Goal: Transaction & Acquisition: Download file/media

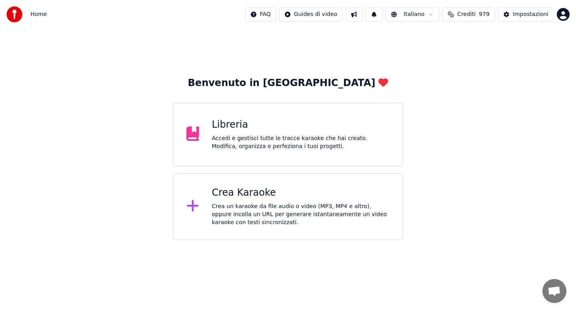
click at [259, 143] on div "Accedi e gestisci tutte le tracce karaoke che hai creato. Modifica, organizza e…" at bounding box center [301, 142] width 178 height 16
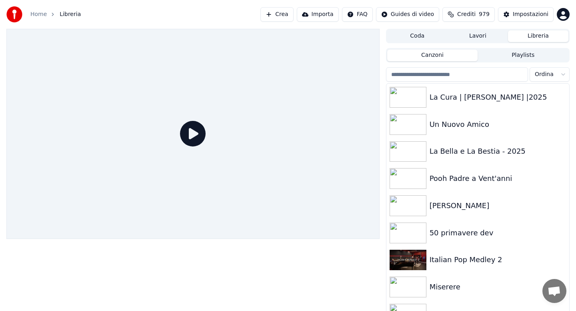
click at [447, 69] on input "search" at bounding box center [457, 74] width 142 height 14
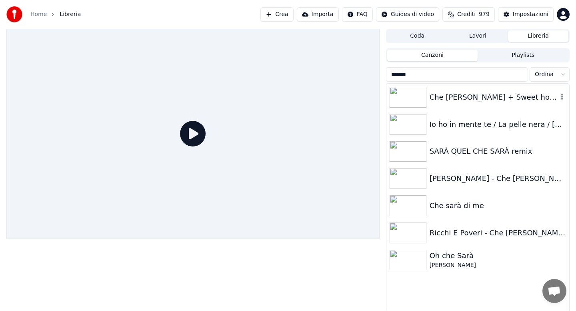
type input "*******"
click at [487, 105] on div "Che [PERSON_NAME] + Sweet home [US_STATE] rock dev" at bounding box center [477, 97] width 183 height 27
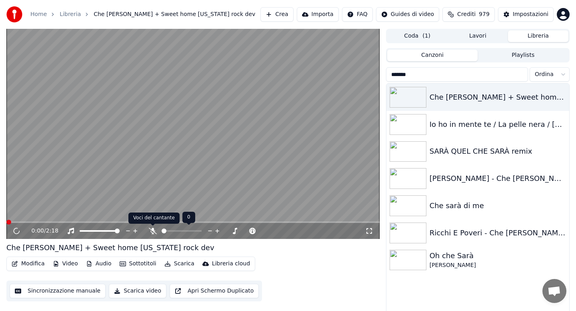
click at [154, 232] on icon at bounding box center [153, 231] width 8 height 6
click at [175, 265] on button "Scarica" at bounding box center [179, 263] width 36 height 11
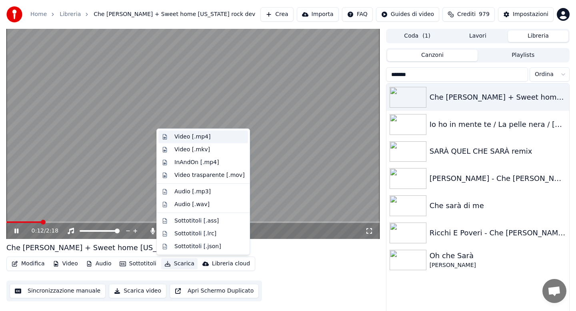
click at [185, 134] on div "Video [.mp4]" at bounding box center [192, 137] width 36 height 8
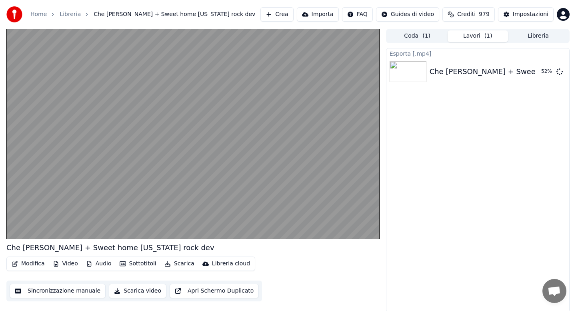
click at [531, 36] on button "Libreria" at bounding box center [538, 36] width 60 height 12
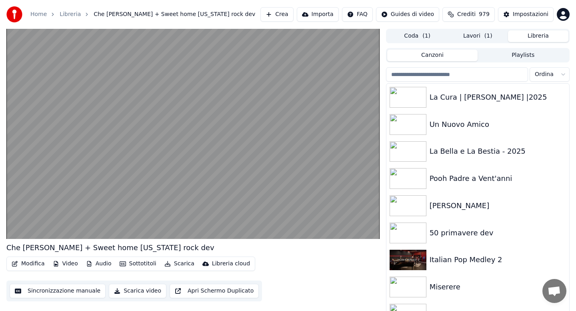
click at [559, 78] on html "Home Libreria Che [PERSON_NAME] + Sweet home [US_STATE] rock dev Crea Importa F…" at bounding box center [288, 155] width 576 height 311
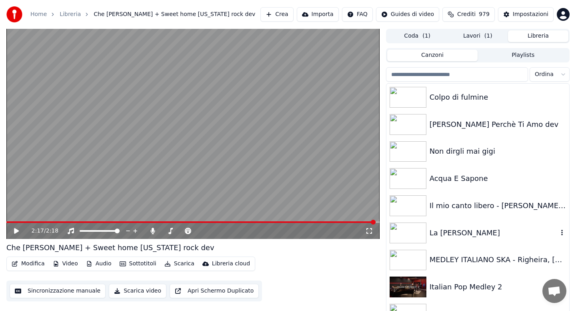
click at [468, 235] on html "Home Libreria Che [PERSON_NAME] + Sweet home [US_STATE] rock dev Crea Importa F…" at bounding box center [288, 155] width 576 height 311
click at [468, 235] on div "La [PERSON_NAME]" at bounding box center [493, 232] width 128 height 11
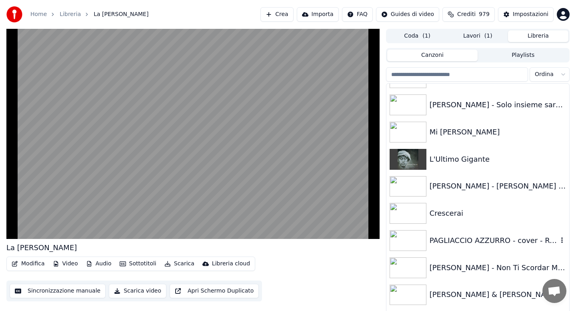
scroll to position [384, 0]
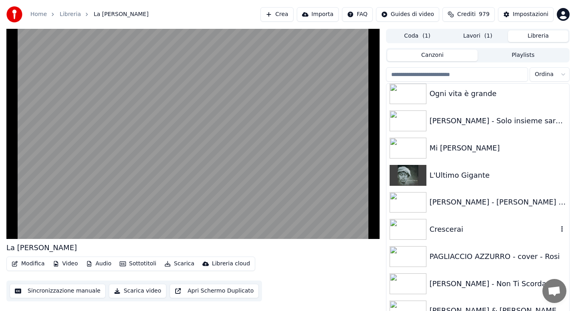
click at [468, 235] on div "Crescerai" at bounding box center [477, 229] width 183 height 27
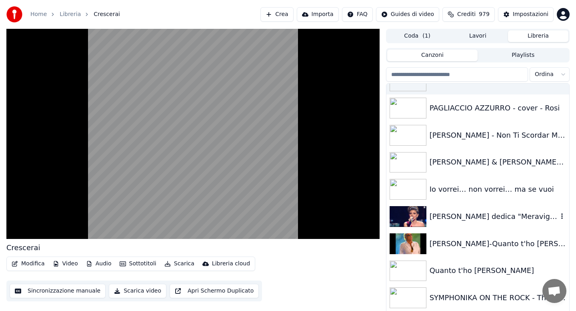
scroll to position [512, 0]
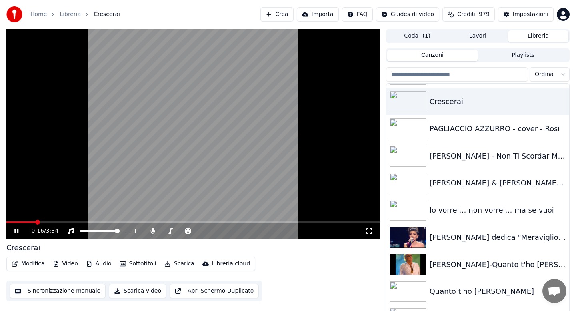
click at [177, 263] on button "Scarica" at bounding box center [179, 263] width 36 height 11
click at [153, 232] on icon at bounding box center [152, 231] width 4 height 6
click at [153, 232] on icon at bounding box center [153, 231] width 8 height 6
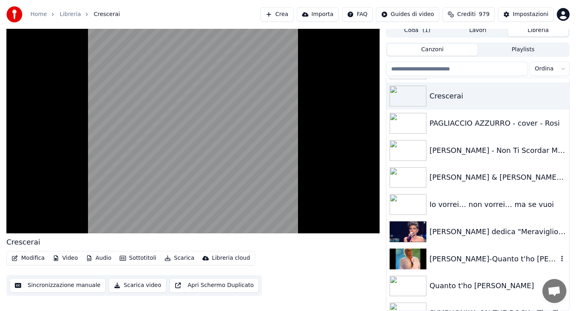
click at [471, 259] on div "[PERSON_NAME]-Quanto t'ho [PERSON_NAME]" at bounding box center [493, 258] width 128 height 11
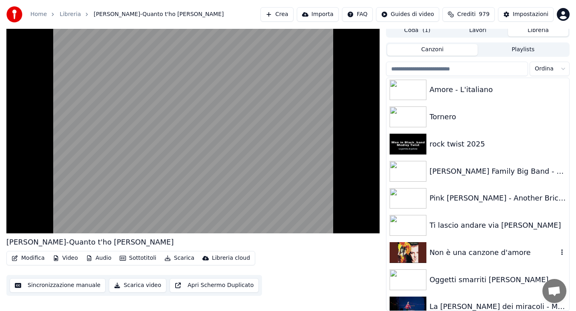
scroll to position [960, 0]
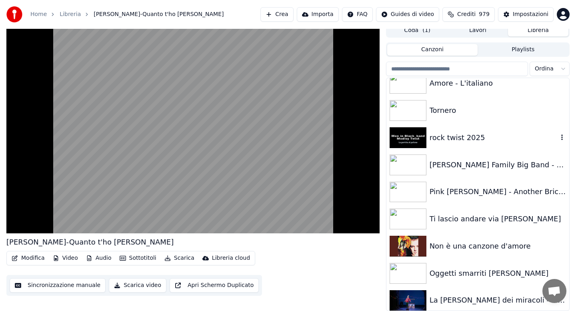
click at [467, 135] on div "rock twist 2025" at bounding box center [493, 137] width 128 height 11
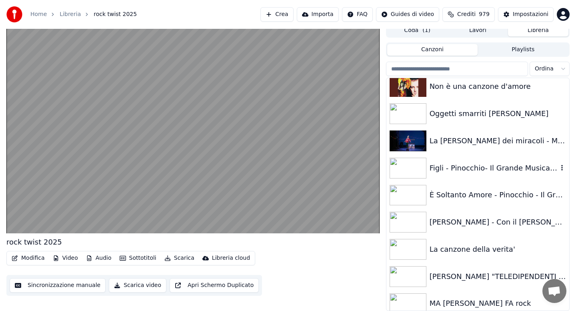
scroll to position [1136, 0]
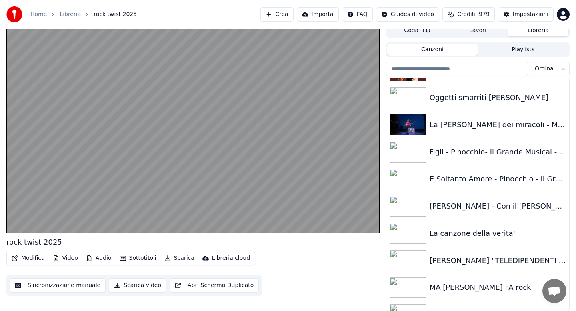
click at [173, 261] on button "Scarica" at bounding box center [179, 257] width 36 height 11
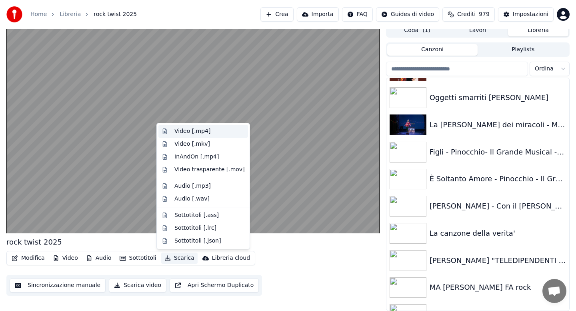
click at [192, 131] on div "Video [.mp4]" at bounding box center [192, 131] width 36 height 8
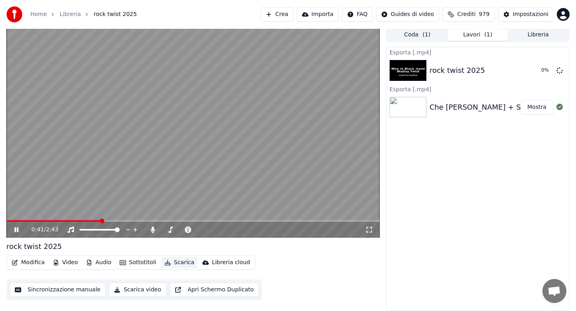
scroll to position [1, 0]
click at [18, 230] on icon at bounding box center [16, 229] width 4 height 5
click at [461, 109] on div "Che [PERSON_NAME] + Sweet home [US_STATE] rock dev" at bounding box center [533, 107] width 208 height 11
click at [526, 36] on button "Libreria" at bounding box center [538, 35] width 60 height 12
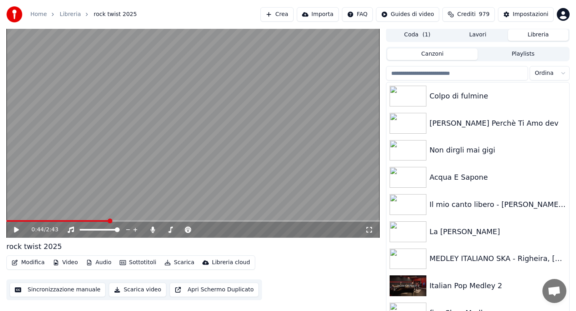
click at [448, 71] on input "search" at bounding box center [457, 73] width 142 height 14
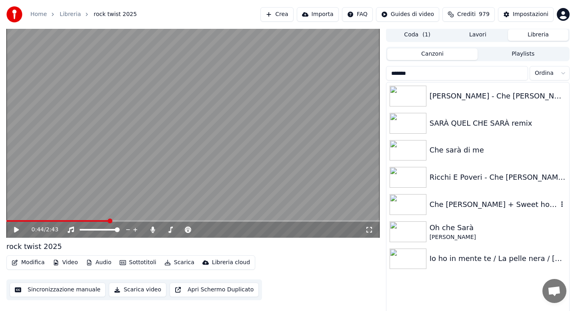
type input "*******"
click at [450, 203] on div "Che [PERSON_NAME] + Sweet home [US_STATE] rock dev" at bounding box center [493, 204] width 128 height 11
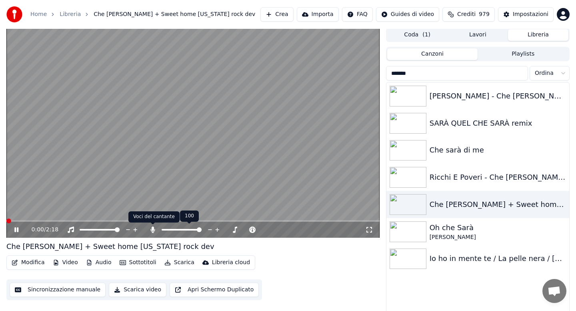
click at [152, 231] on icon at bounding box center [152, 229] width 4 height 6
click at [180, 265] on button "Scarica" at bounding box center [179, 262] width 36 height 11
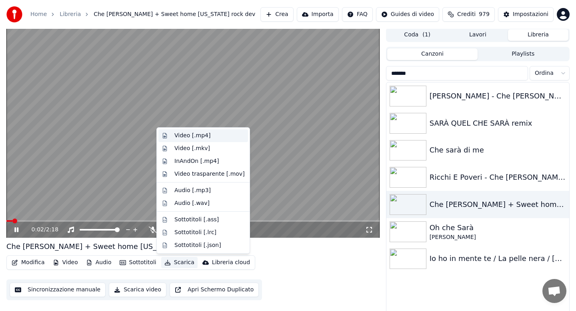
click at [181, 138] on div "Video [.mp4]" at bounding box center [192, 136] width 36 height 8
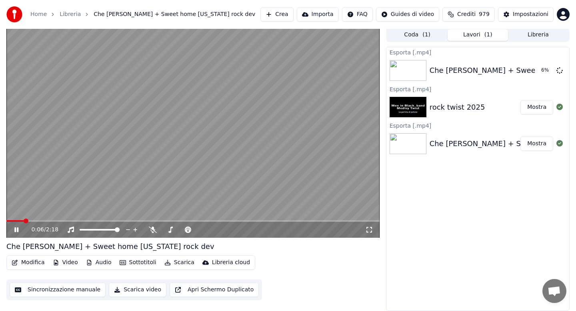
click at [16, 231] on icon at bounding box center [16, 229] width 4 height 5
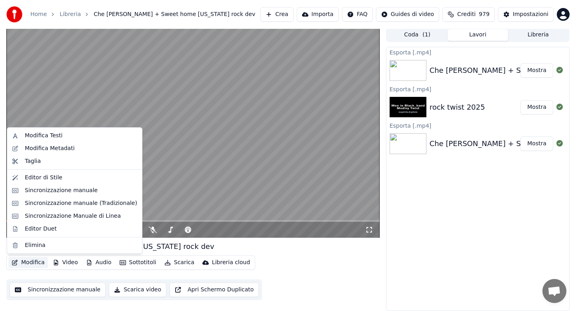
click at [34, 262] on button "Modifica" at bounding box center [28, 262] width 40 height 11
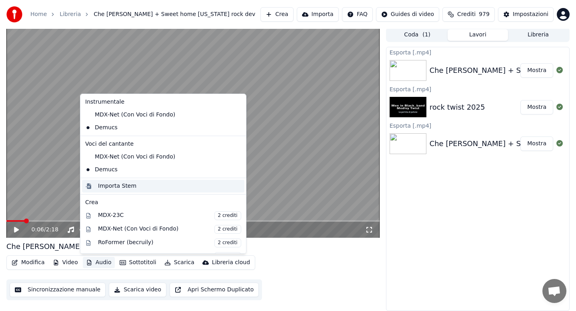
click at [117, 186] on div "Importa Stem" at bounding box center [117, 186] width 38 height 8
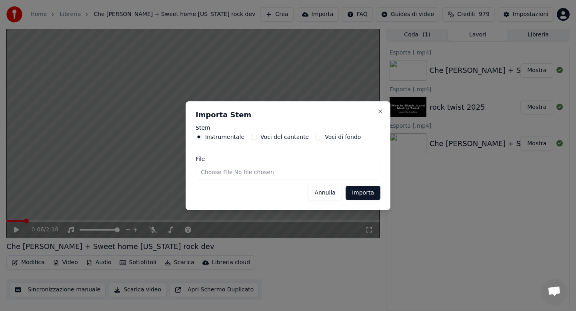
click at [212, 174] on input "File" at bounding box center [288, 172] width 185 height 14
type input "**********"
click at [359, 192] on button "Importa" at bounding box center [362, 193] width 35 height 14
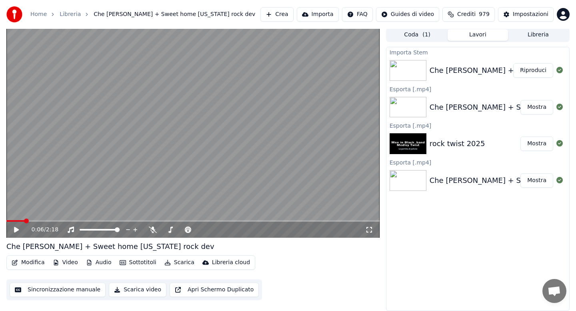
click at [10, 220] on span at bounding box center [15, 221] width 18 height 2
click at [14, 228] on icon at bounding box center [16, 230] width 5 height 6
click at [100, 262] on button "Audio" at bounding box center [99, 262] width 32 height 11
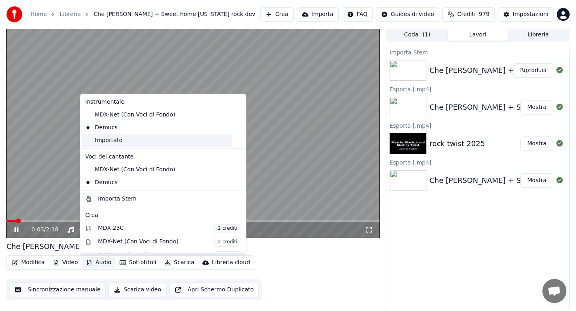
click at [117, 142] on div "Importato" at bounding box center [157, 140] width 150 height 13
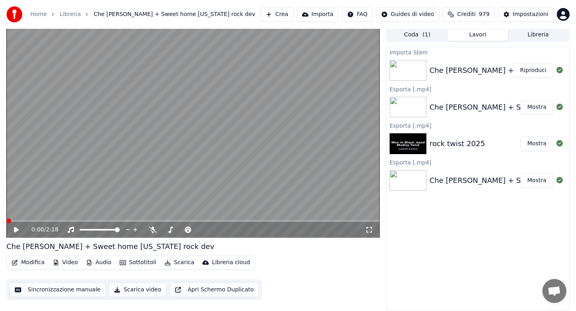
click at [16, 228] on icon at bounding box center [16, 230] width 5 height 6
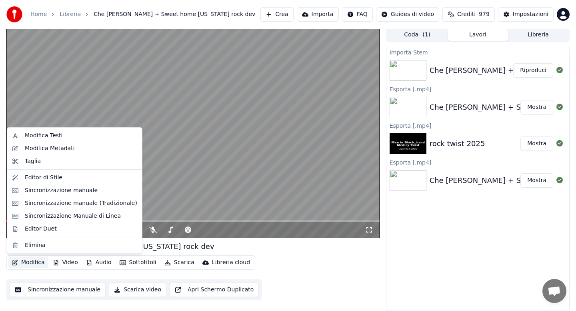
click at [32, 262] on button "Modifica" at bounding box center [28, 262] width 40 height 11
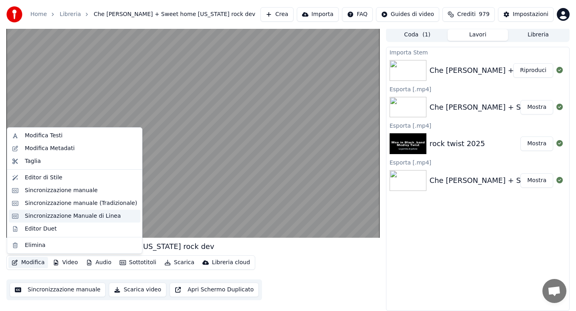
click at [63, 212] on div "Sincronizzazione Manuale di Linea" at bounding box center [73, 216] width 96 height 8
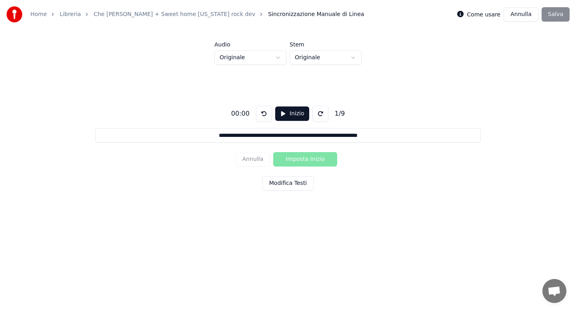
click at [287, 183] on button "Modifica Testi" at bounding box center [287, 183] width 51 height 14
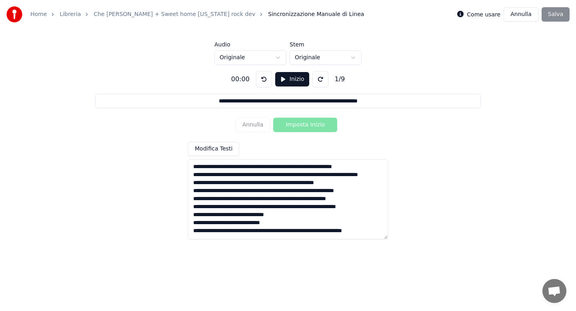
click at [273, 168] on textarea "**********" at bounding box center [288, 199] width 200 height 80
type input "**********"
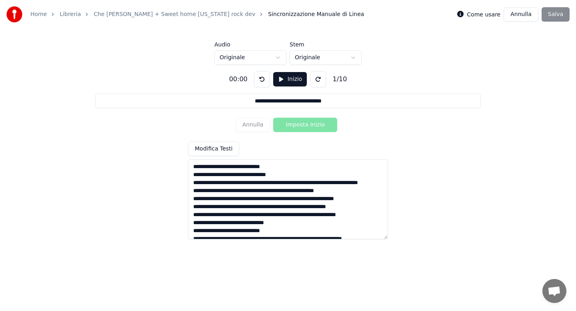
click at [265, 183] on textarea "**********" at bounding box center [288, 199] width 200 height 80
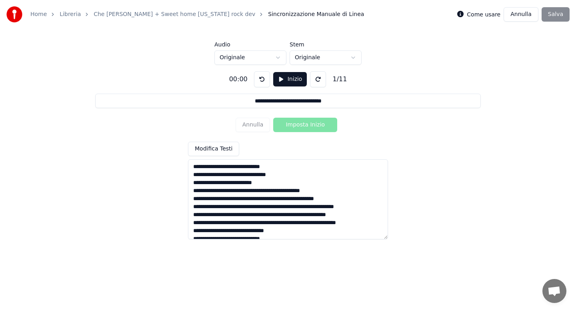
click at [247, 192] on textarea "**********" at bounding box center [288, 199] width 200 height 80
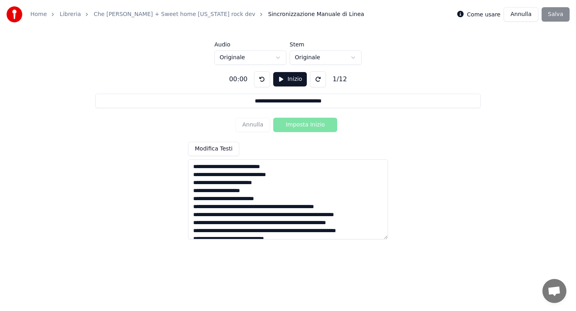
click at [264, 208] on textarea "**********" at bounding box center [288, 199] width 200 height 80
click at [256, 223] on textarea "**********" at bounding box center [288, 199] width 200 height 80
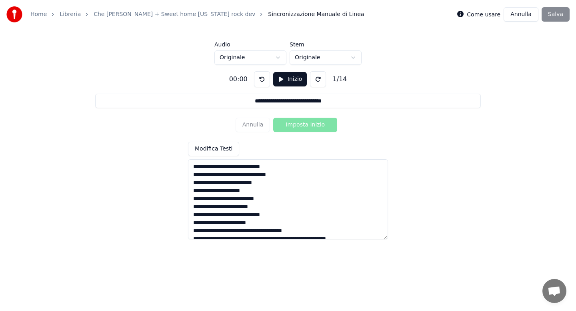
click at [242, 230] on textarea "**********" at bounding box center [288, 199] width 200 height 80
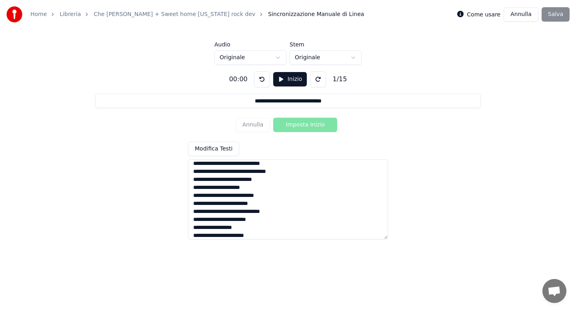
scroll to position [47, 0]
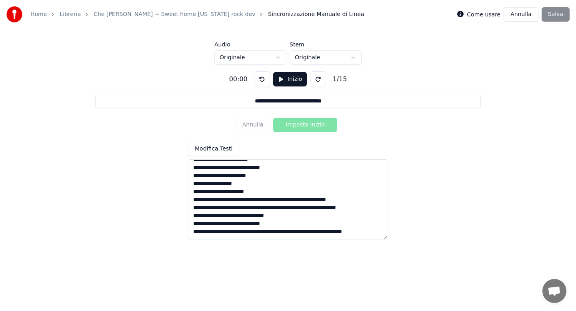
click at [271, 201] on textarea "**********" at bounding box center [288, 199] width 200 height 80
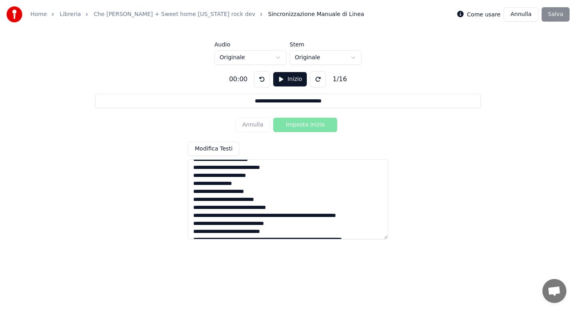
click at [248, 216] on textarea "**********" at bounding box center [288, 199] width 200 height 80
click at [254, 222] on textarea "**********" at bounding box center [288, 199] width 200 height 80
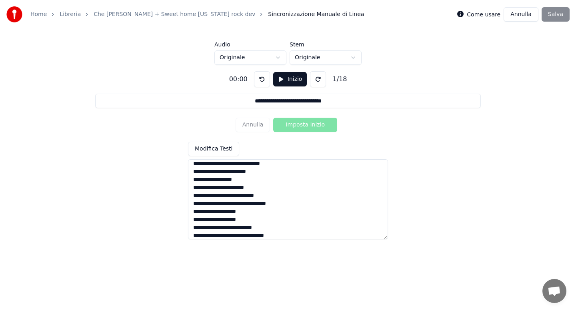
scroll to position [79, 0]
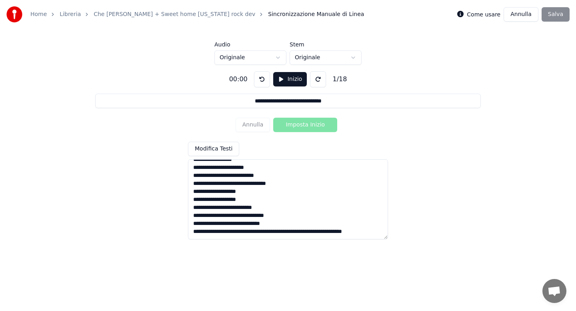
click at [257, 224] on textarea "**********" at bounding box center [288, 199] width 200 height 80
click at [247, 231] on textarea "**********" at bounding box center [288, 199] width 200 height 80
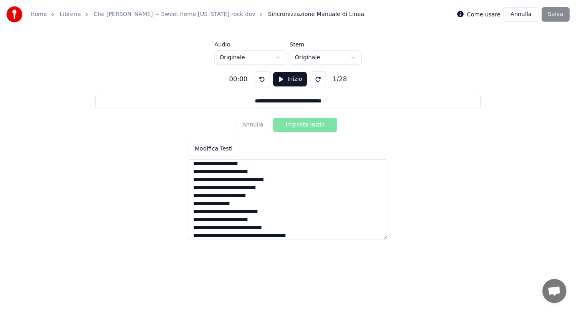
scroll to position [155, 0]
click at [281, 58] on html "**********" at bounding box center [288, 120] width 576 height 241
click at [273, 164] on textarea "**********" at bounding box center [288, 199] width 200 height 80
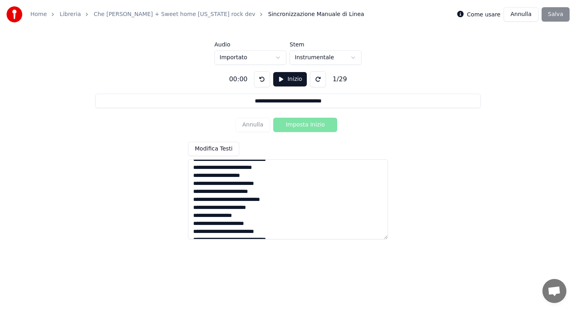
click at [290, 78] on button "Inizio" at bounding box center [290, 79] width 34 height 14
click at [217, 168] on textarea "**********" at bounding box center [288, 199] width 200 height 80
click at [212, 168] on textarea "**********" at bounding box center [288, 199] width 200 height 80
type textarea "**********"
click at [304, 126] on button "Imposta Inizio" at bounding box center [305, 125] width 64 height 14
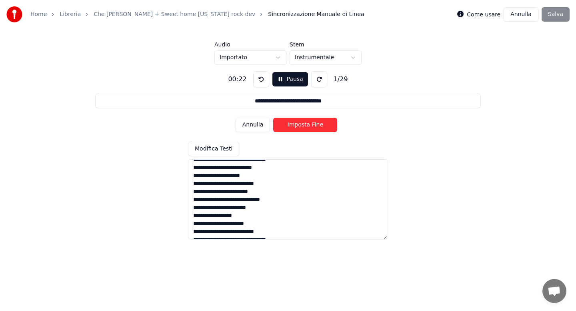
click at [304, 126] on button "Imposta Fine" at bounding box center [305, 125] width 64 height 14
click at [304, 126] on button "Imposta Inizio" at bounding box center [305, 125] width 64 height 14
click at [304, 126] on button "Imposta Fine" at bounding box center [305, 125] width 64 height 14
click at [304, 126] on button "Imposta Inizio" at bounding box center [305, 125] width 64 height 14
click at [304, 126] on button "Imposta Fine" at bounding box center [305, 125] width 64 height 14
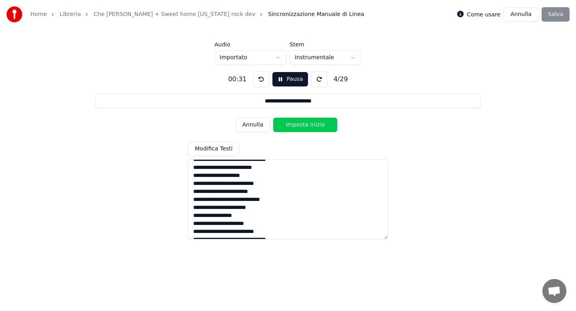
click at [304, 126] on button "Imposta Inizio" at bounding box center [305, 125] width 64 height 14
click at [304, 126] on button "Imposta Fine" at bounding box center [305, 125] width 64 height 14
click at [304, 126] on button "Imposta Inizio" at bounding box center [305, 125] width 64 height 14
click at [304, 126] on button "Imposta Fine" at bounding box center [305, 125] width 64 height 14
click at [304, 126] on button "Imposta Inizio" at bounding box center [305, 125] width 64 height 14
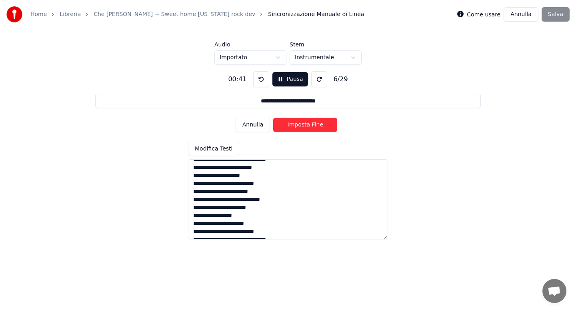
click at [304, 126] on button "Imposta Fine" at bounding box center [305, 125] width 64 height 14
click at [304, 126] on button "Imposta Inizio" at bounding box center [305, 125] width 64 height 14
click at [304, 126] on button "Imposta Fine" at bounding box center [305, 125] width 64 height 14
click at [304, 126] on button "Imposta Inizio" at bounding box center [305, 125] width 64 height 14
click at [304, 126] on button "Imposta Fine" at bounding box center [305, 125] width 64 height 14
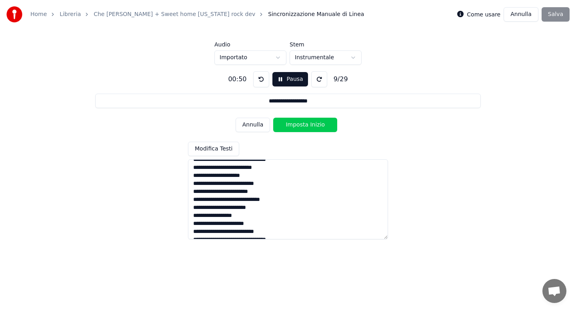
click at [304, 126] on button "Imposta Inizio" at bounding box center [305, 125] width 64 height 14
click at [304, 126] on button "Imposta Fine" at bounding box center [305, 125] width 64 height 14
click at [304, 126] on button "Imposta Inizio" at bounding box center [305, 125] width 64 height 14
click at [304, 126] on button "Imposta Fine" at bounding box center [305, 125] width 64 height 14
click at [304, 126] on button "Imposta Inizio" at bounding box center [305, 125] width 64 height 14
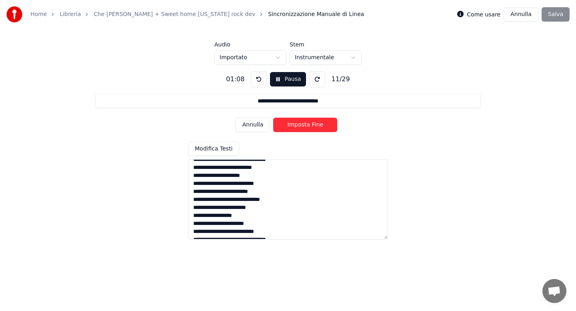
click at [304, 126] on button "Imposta Fine" at bounding box center [305, 125] width 64 height 14
click at [304, 126] on button "Imposta Inizio" at bounding box center [305, 125] width 64 height 14
click at [304, 126] on button "Imposta Fine" at bounding box center [305, 125] width 64 height 14
click at [304, 126] on button "Imposta Inizio" at bounding box center [305, 125] width 64 height 14
click at [304, 126] on button "Imposta Fine" at bounding box center [305, 125] width 64 height 14
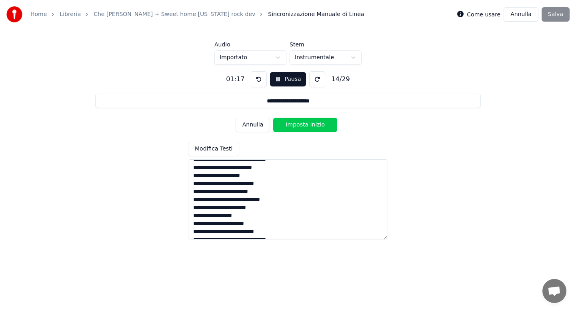
click at [304, 126] on button "Imposta Inizio" at bounding box center [305, 125] width 64 height 14
click at [304, 126] on button "Imposta Fine" at bounding box center [305, 125] width 64 height 14
click at [304, 126] on button "Imposta Inizio" at bounding box center [305, 125] width 64 height 14
click at [304, 126] on button "Imposta Fine" at bounding box center [305, 125] width 64 height 14
click at [304, 126] on button "Imposta Inizio" at bounding box center [305, 125] width 64 height 14
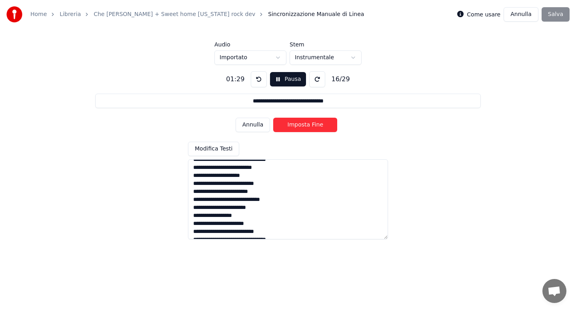
click at [304, 126] on button "Imposta Fine" at bounding box center [305, 125] width 64 height 14
click at [304, 126] on button "Imposta Inizio" at bounding box center [305, 125] width 64 height 14
click at [304, 126] on button "Imposta Fine" at bounding box center [305, 125] width 64 height 14
click at [304, 126] on button "Imposta Inizio" at bounding box center [305, 125] width 64 height 14
click at [304, 126] on button "Imposta Fine" at bounding box center [305, 125] width 64 height 14
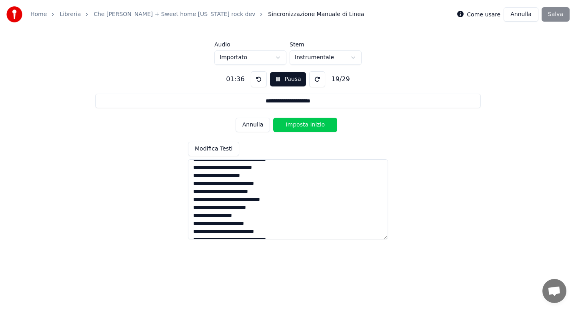
click at [304, 126] on button "Imposta Inizio" at bounding box center [305, 125] width 64 height 14
click at [304, 126] on button "Imposta Fine" at bounding box center [305, 125] width 64 height 14
click at [304, 126] on button "Imposta Inizio" at bounding box center [305, 125] width 64 height 14
click at [304, 126] on button "Imposta Fine" at bounding box center [305, 125] width 64 height 14
click at [304, 126] on button "Imposta Inizio" at bounding box center [305, 125] width 64 height 14
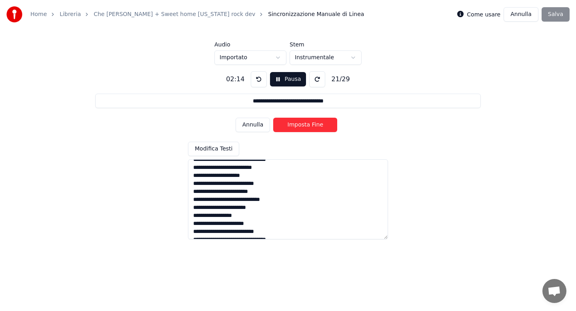
click at [304, 126] on button "Imposta Fine" at bounding box center [305, 125] width 64 height 14
click at [304, 126] on button "Imposta Inizio" at bounding box center [305, 125] width 64 height 14
click at [304, 126] on button "Imposta Fine" at bounding box center [305, 125] width 64 height 14
click at [304, 126] on button "Imposta Inizio" at bounding box center [305, 125] width 64 height 14
click at [304, 126] on button "Imposta Fine" at bounding box center [305, 125] width 64 height 14
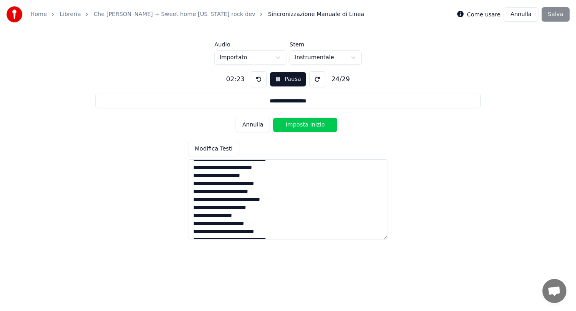
click at [304, 126] on button "Imposta Inizio" at bounding box center [305, 125] width 64 height 14
click at [304, 126] on button "Imposta Fine" at bounding box center [305, 125] width 64 height 14
click at [304, 126] on button "Imposta Inizio" at bounding box center [305, 125] width 64 height 14
click at [304, 126] on button "Imposta Fine" at bounding box center [305, 125] width 64 height 14
click at [304, 126] on button "Imposta Inizio" at bounding box center [305, 125] width 64 height 14
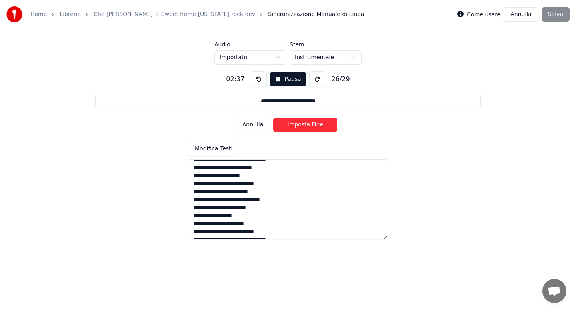
click at [304, 126] on button "Imposta Fine" at bounding box center [305, 125] width 64 height 14
click at [304, 126] on button "Imposta Inizio" at bounding box center [305, 125] width 64 height 14
click at [304, 126] on button "Imposta Fine" at bounding box center [305, 125] width 64 height 14
click at [304, 126] on button "Imposta Inizio" at bounding box center [305, 125] width 64 height 14
click at [304, 126] on button "Imposta Fine" at bounding box center [305, 125] width 64 height 14
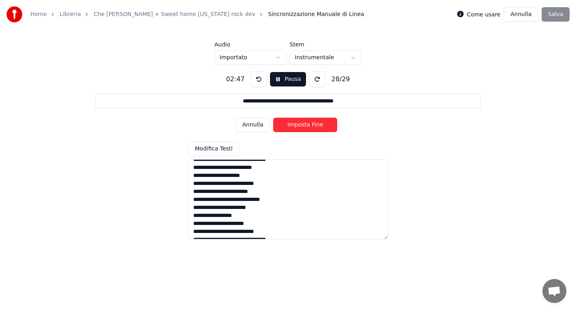
type input "**********"
click at [304, 126] on button "Imposta Inizio" at bounding box center [305, 125] width 64 height 14
click at [304, 126] on button "Imposta Fine" at bounding box center [305, 125] width 64 height 14
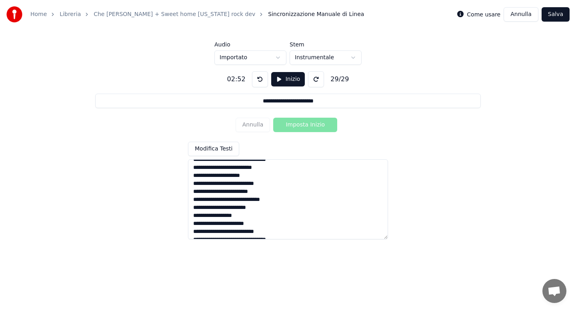
click at [552, 18] on button "Salva" at bounding box center [555, 14] width 28 height 14
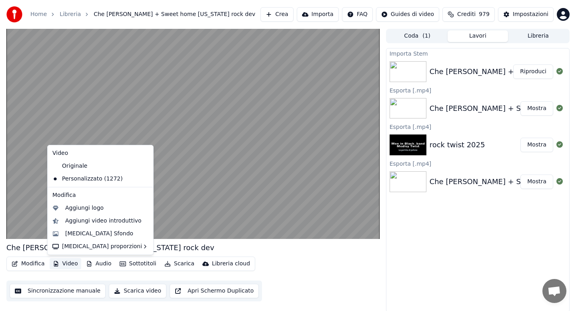
click at [67, 263] on button "Video" at bounding box center [66, 263] width 32 height 11
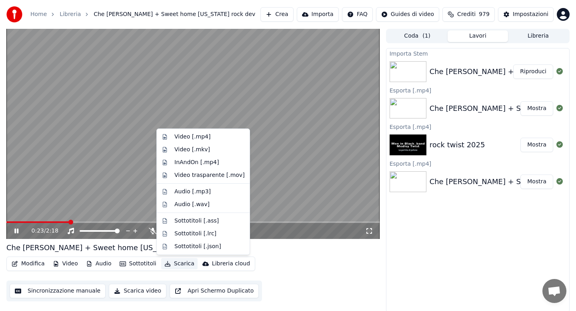
click at [248, 246] on div "Che [PERSON_NAME] + Sweet home [US_STATE] rock dev" at bounding box center [192, 247] width 373 height 11
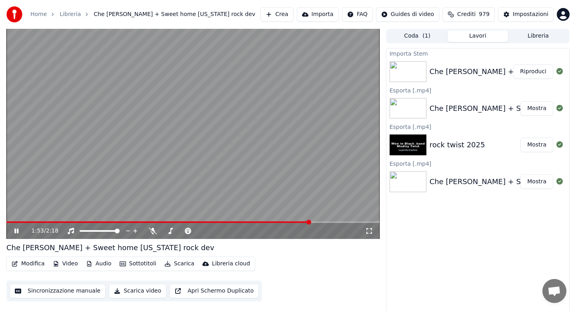
click at [310, 222] on span at bounding box center [192, 222] width 373 height 2
click at [323, 221] on span at bounding box center [192, 222] width 373 height 2
click at [331, 221] on span at bounding box center [192, 222] width 373 height 2
click at [345, 221] on span at bounding box center [192, 222] width 373 height 2
click at [354, 221] on span at bounding box center [192, 222] width 373 height 2
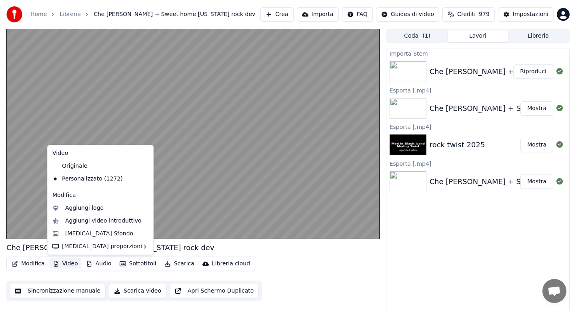
click at [75, 263] on button "Video" at bounding box center [66, 263] width 32 height 11
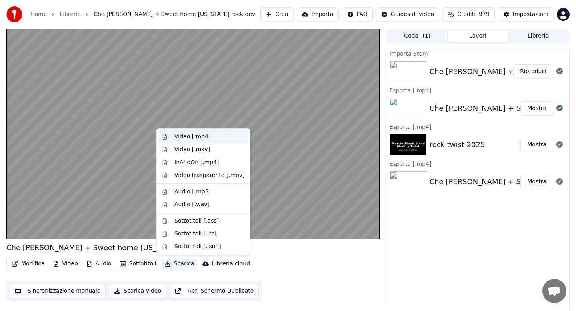
click at [193, 135] on div "Video [.mp4]" at bounding box center [192, 137] width 36 height 8
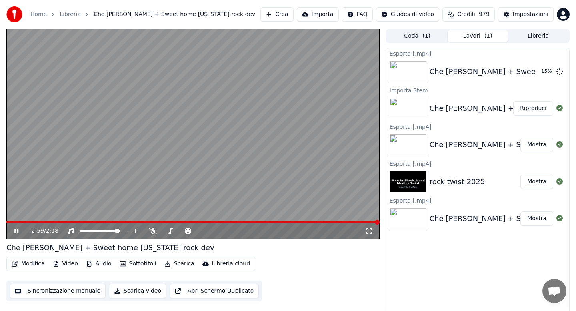
click at [540, 38] on button "Libreria" at bounding box center [538, 36] width 60 height 12
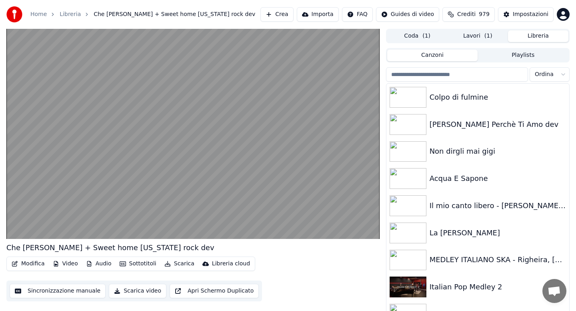
click at [437, 73] on input "search" at bounding box center [457, 74] width 142 height 14
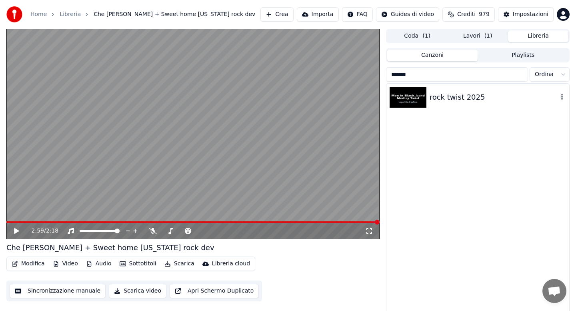
type input "*******"
click at [446, 95] on div "rock twist 2025" at bounding box center [493, 97] width 128 height 11
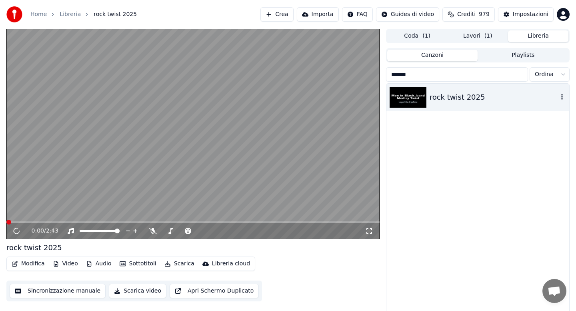
click at [480, 35] on button "Lavori ( 1 )" at bounding box center [477, 36] width 60 height 12
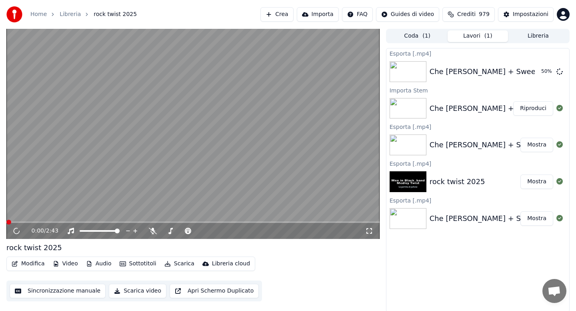
click at [477, 109] on div "Che [PERSON_NAME] + Sweet home [US_STATE] rock dev" at bounding box center [533, 108] width 208 height 11
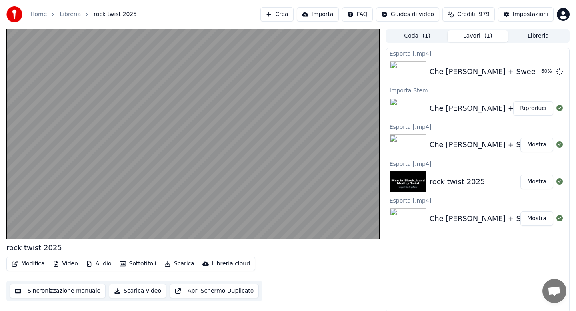
click at [525, 109] on button "Riproduci" at bounding box center [533, 108] width 40 height 14
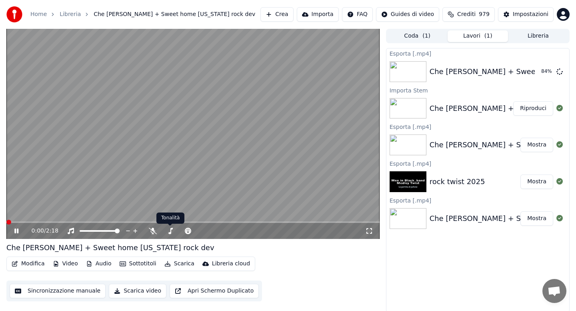
click at [32, 265] on button "Modifica" at bounding box center [28, 263] width 40 height 11
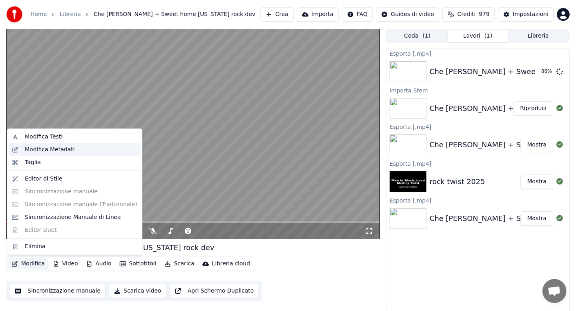
click at [51, 151] on div "Modifica Metadati" at bounding box center [50, 150] width 50 height 8
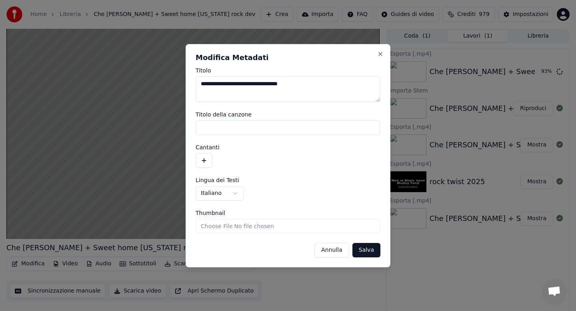
drag, startPoint x: 231, startPoint y: 84, endPoint x: 347, endPoint y: 92, distance: 115.8
click at [346, 91] on textarea "**********" at bounding box center [288, 89] width 185 height 26
type textarea "**********"
click at [365, 253] on button "Salva" at bounding box center [366, 250] width 28 height 14
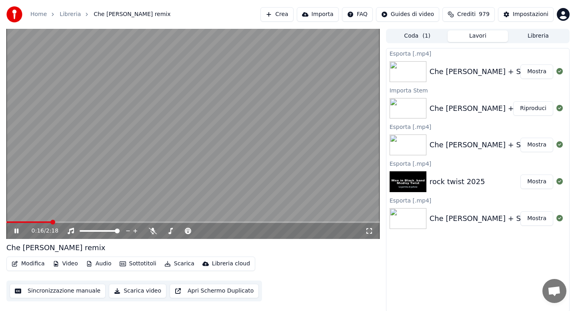
click at [176, 261] on button "Scarica" at bounding box center [179, 263] width 36 height 11
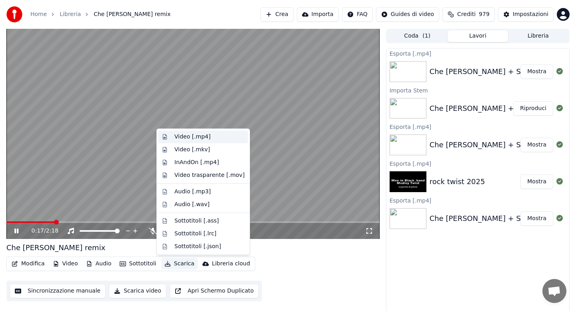
click at [185, 137] on div "Video [.mp4]" at bounding box center [192, 137] width 36 height 8
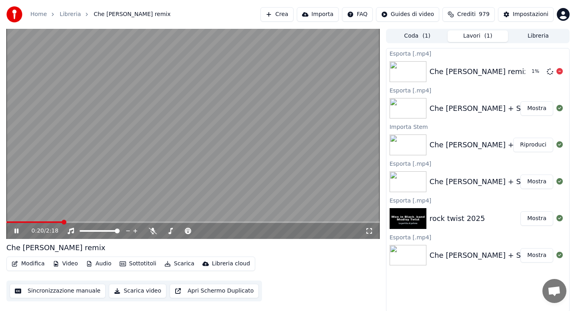
click at [533, 36] on button "Libreria" at bounding box center [538, 36] width 60 height 12
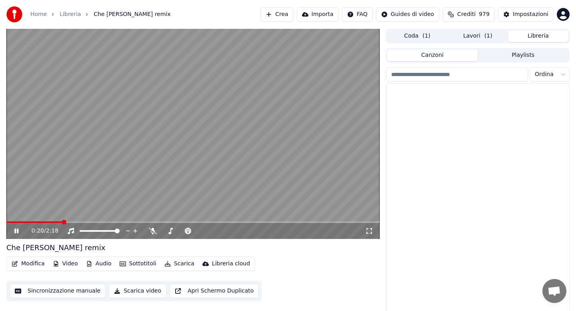
click at [453, 74] on input "search" at bounding box center [457, 74] width 142 height 14
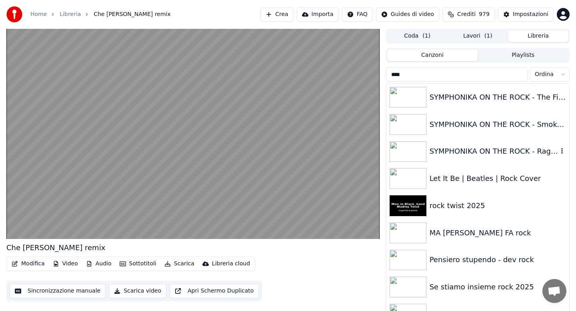
type input "****"
click at [444, 203] on div "rock twist 2025" at bounding box center [497, 205] width 136 height 11
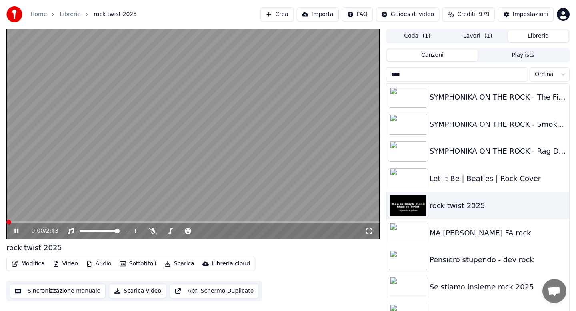
click at [152, 231] on icon at bounding box center [153, 231] width 8 height 6
click at [16, 230] on icon at bounding box center [22, 231] width 19 height 6
click at [1, 221] on div "0:00 / 2:43 rock twist 2025 Modifica Video Audio Sottotitoli Scarica Libreria c…" at bounding box center [288, 172] width 576 height 287
click at [15, 231] on icon at bounding box center [16, 231] width 5 height 6
click at [28, 222] on span at bounding box center [192, 222] width 373 height 2
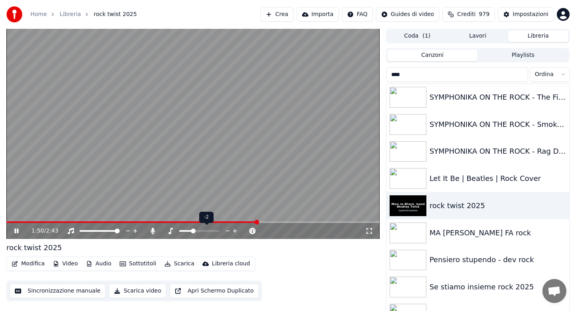
click at [194, 229] on span at bounding box center [193, 230] width 5 height 5
click at [11, 222] on span at bounding box center [134, 222] width 256 height 2
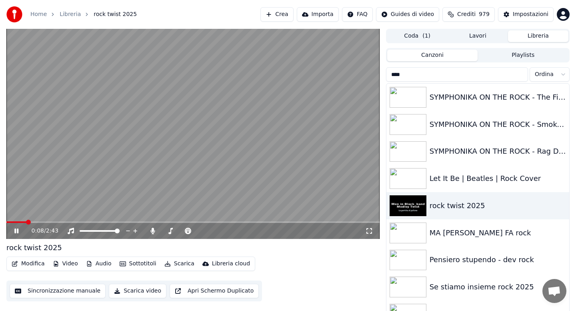
click at [176, 263] on button "Scarica" at bounding box center [179, 263] width 36 height 11
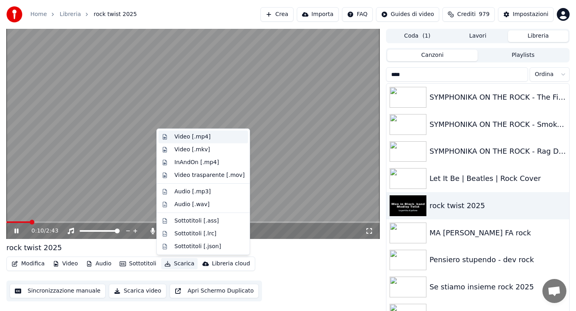
click at [189, 138] on div "Video [.mp4]" at bounding box center [192, 137] width 36 height 8
